Goal: Transaction & Acquisition: Purchase product/service

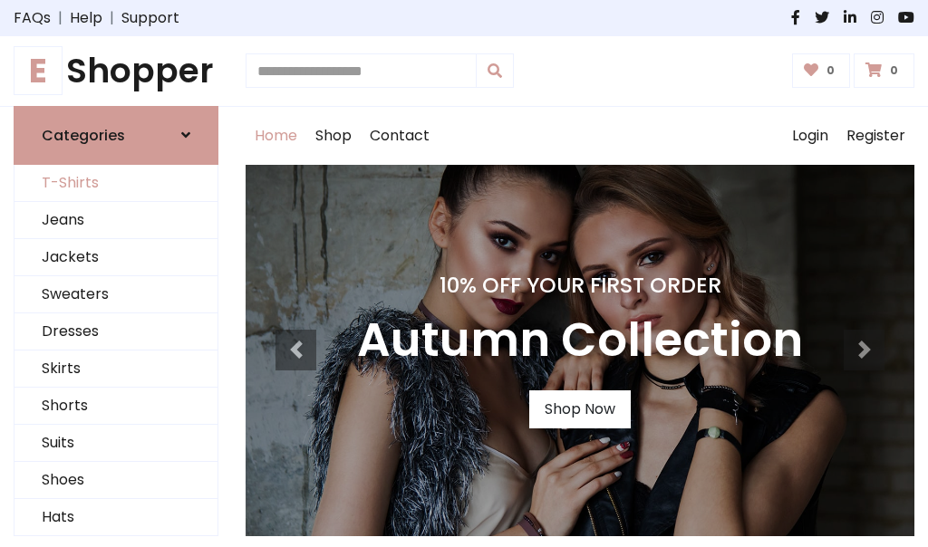
click at [116, 183] on link "T-Shirts" at bounding box center [115, 183] width 203 height 37
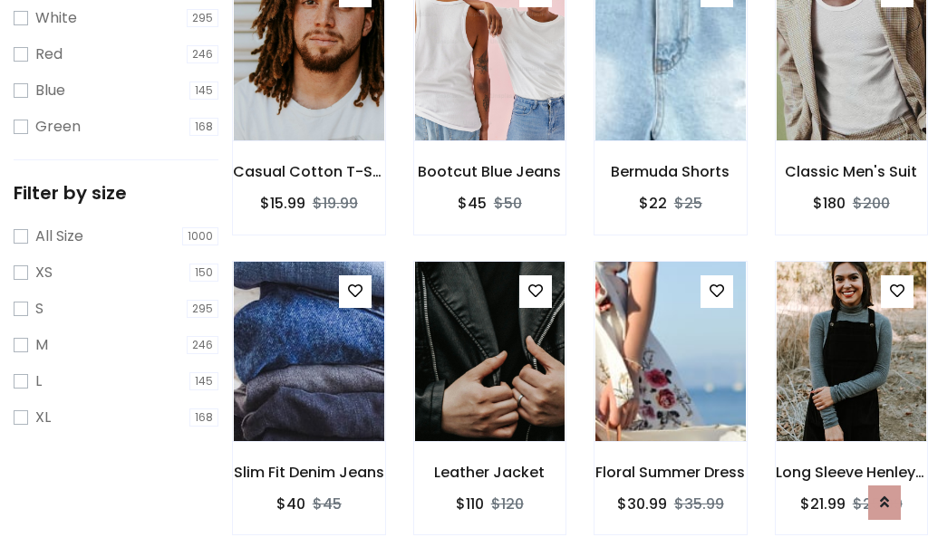
scroll to position [33, 0]
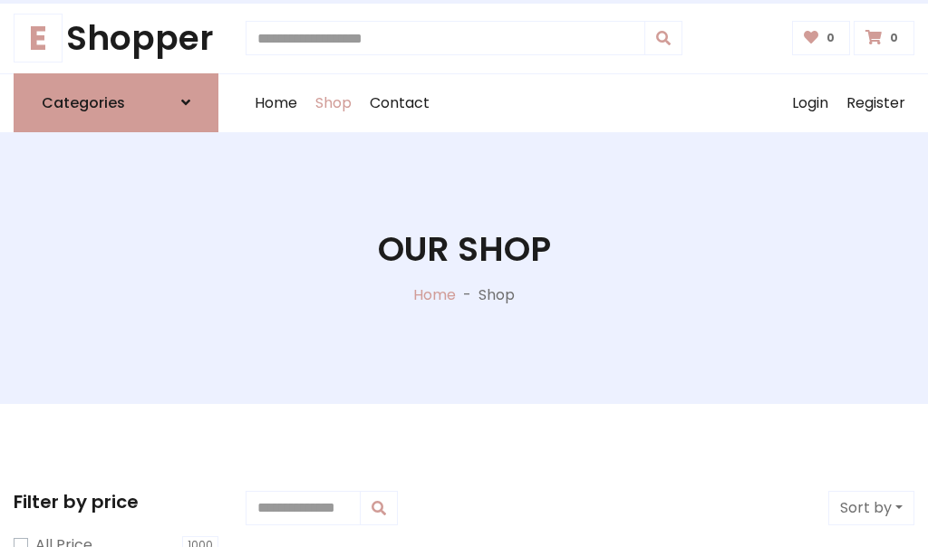
click at [464, 267] on h1 "Our Shop" at bounding box center [464, 249] width 173 height 41
click at [580, 102] on div "Home Shop Contact Log out Login Register" at bounding box center [580, 103] width 669 height 58
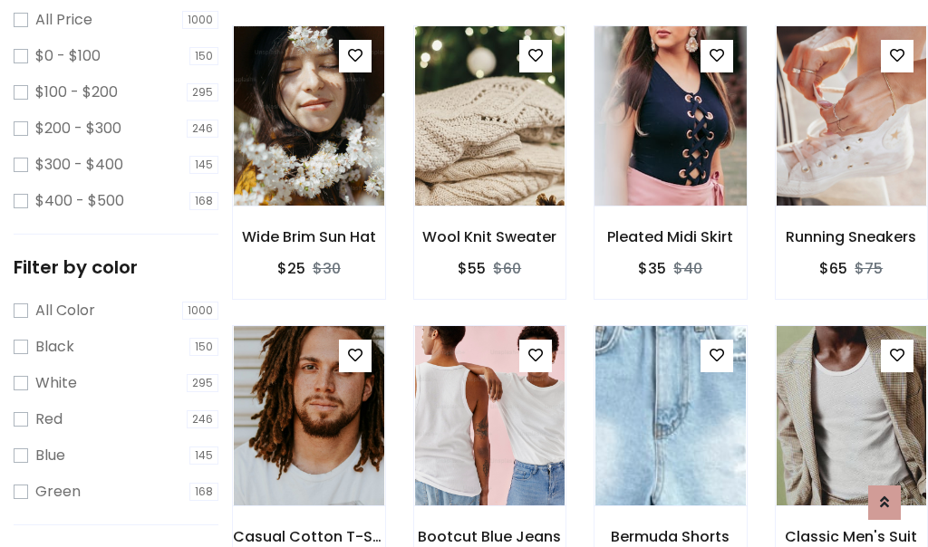
click at [670, 149] on img at bounding box center [670, 116] width 180 height 435
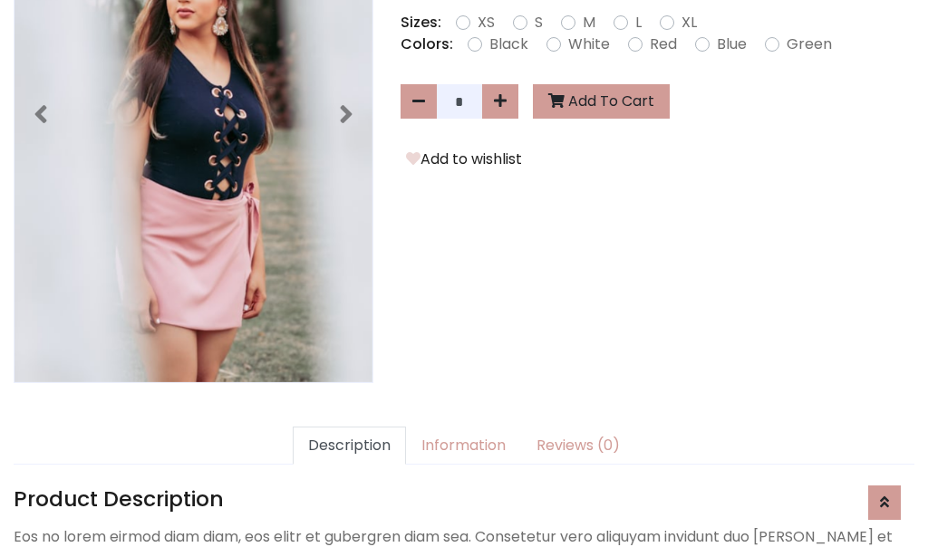
scroll to position [443, 0]
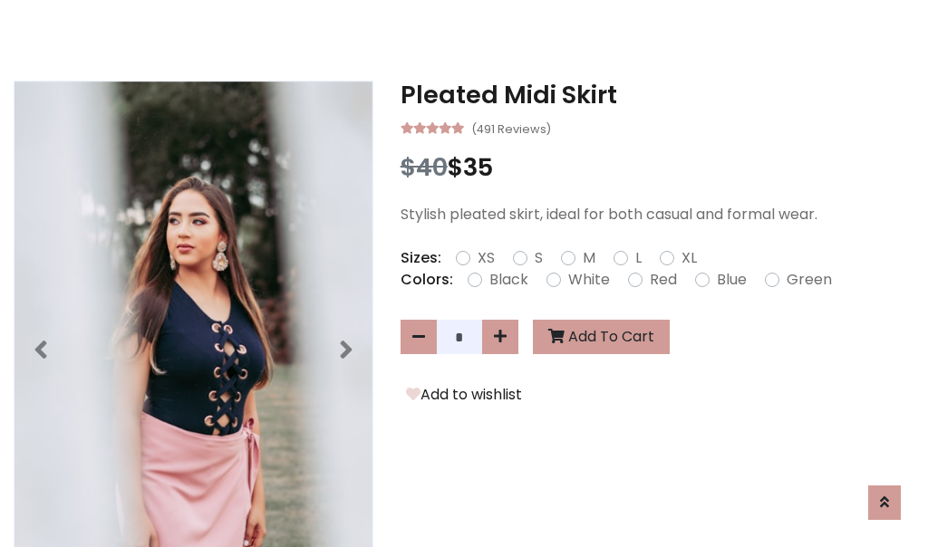
click at [657, 94] on h3 "Pleated Midi Skirt" at bounding box center [658, 95] width 514 height 29
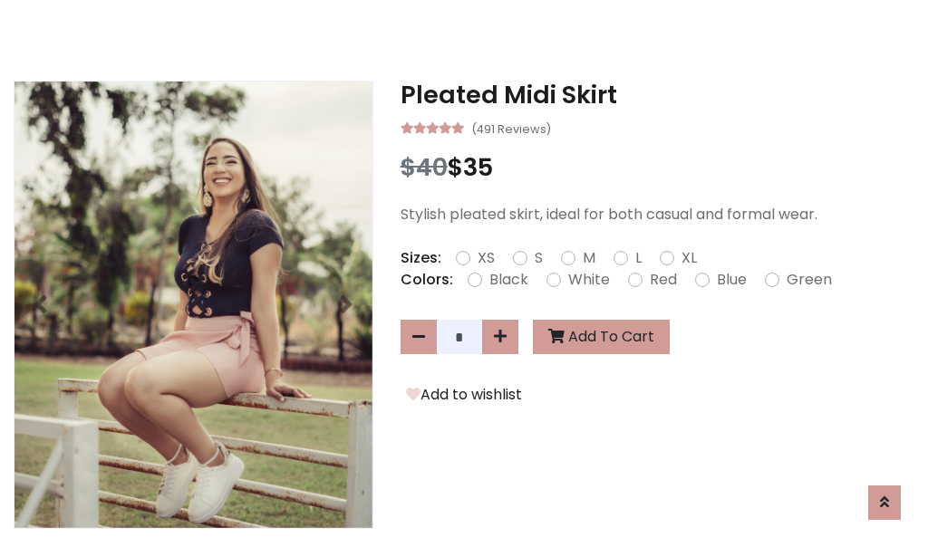
click at [657, 94] on h3 "Pleated Midi Skirt" at bounding box center [658, 95] width 514 height 29
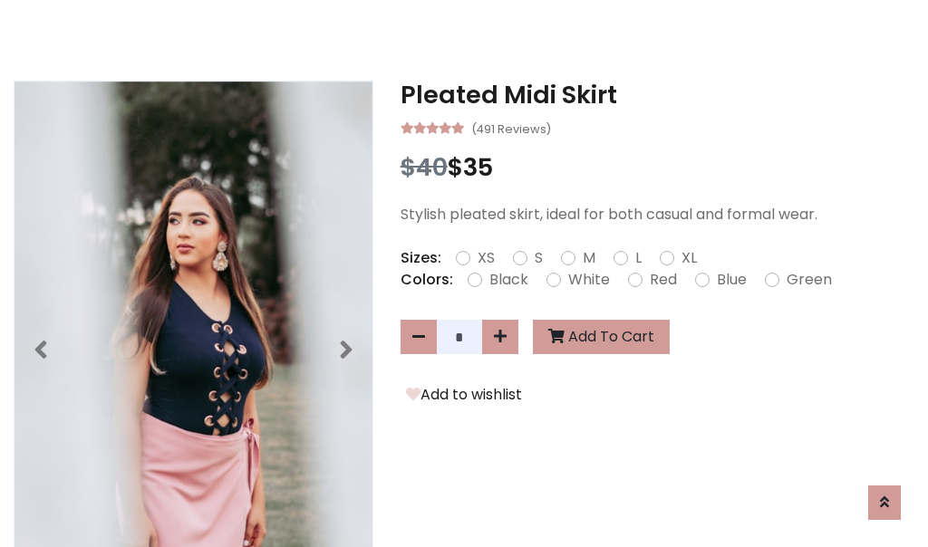
click at [657, 94] on h3 "Pleated Midi Skirt" at bounding box center [658, 95] width 514 height 29
